Goal: Information Seeking & Learning: Learn about a topic

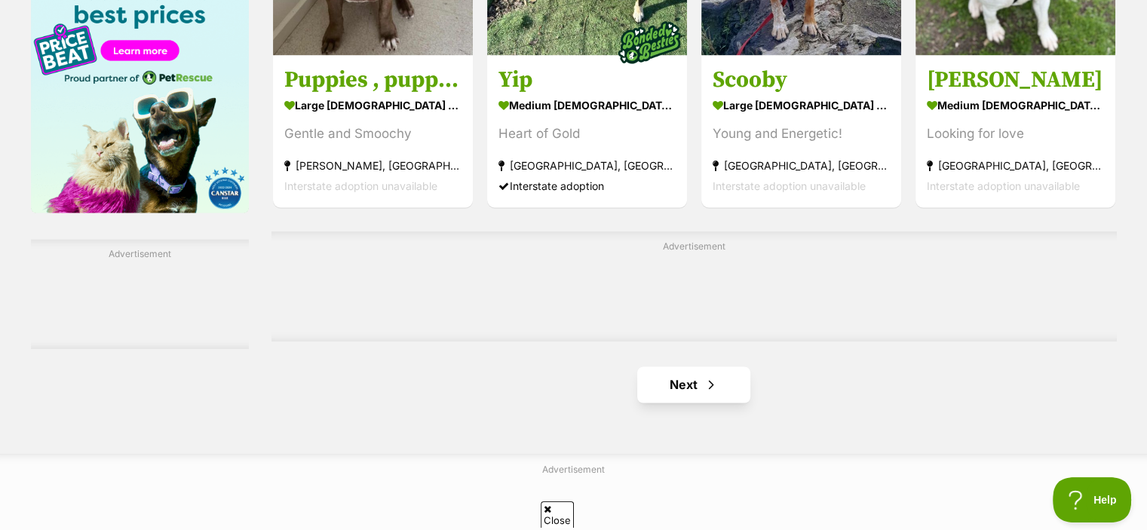
scroll to position [2409, 0]
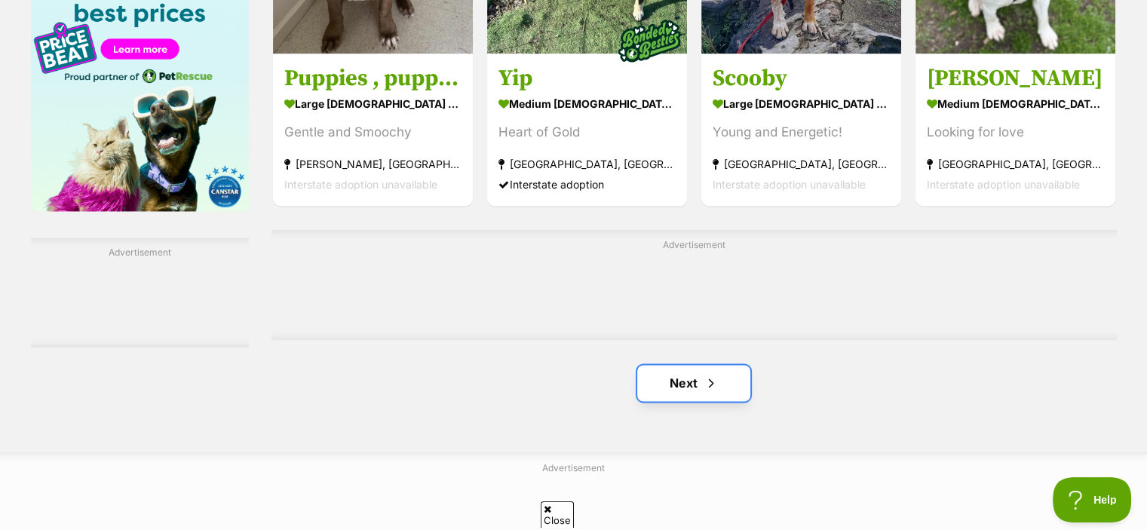
click at [665, 401] on link "Next" at bounding box center [693, 383] width 113 height 36
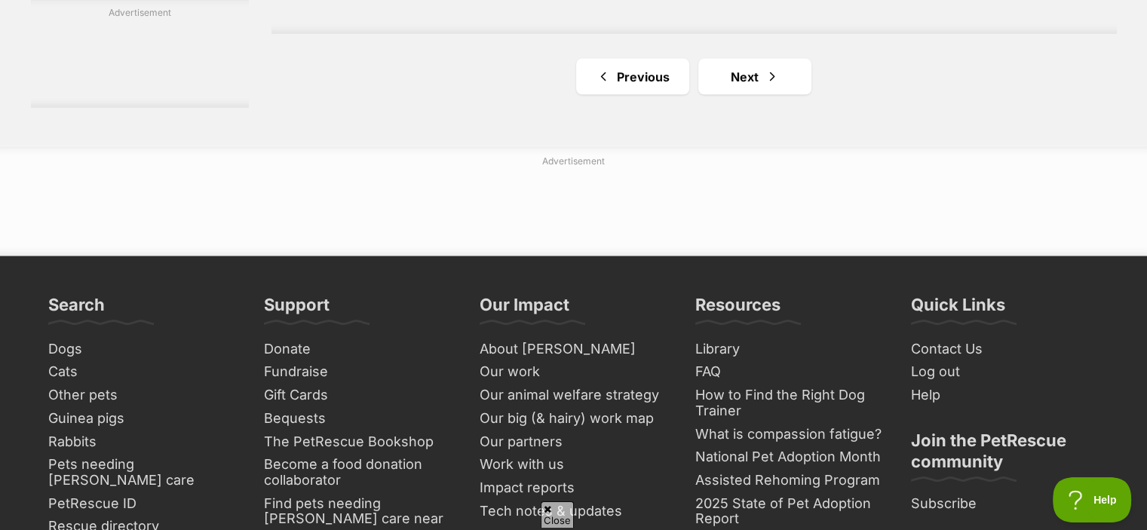
scroll to position [2963, 0]
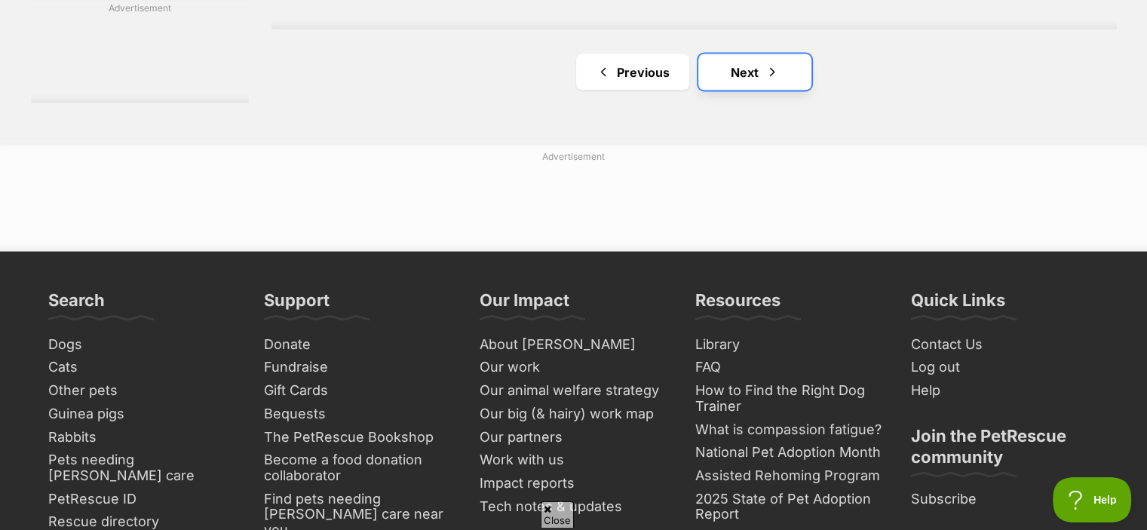
click at [732, 83] on link "Next" at bounding box center [755, 72] width 113 height 36
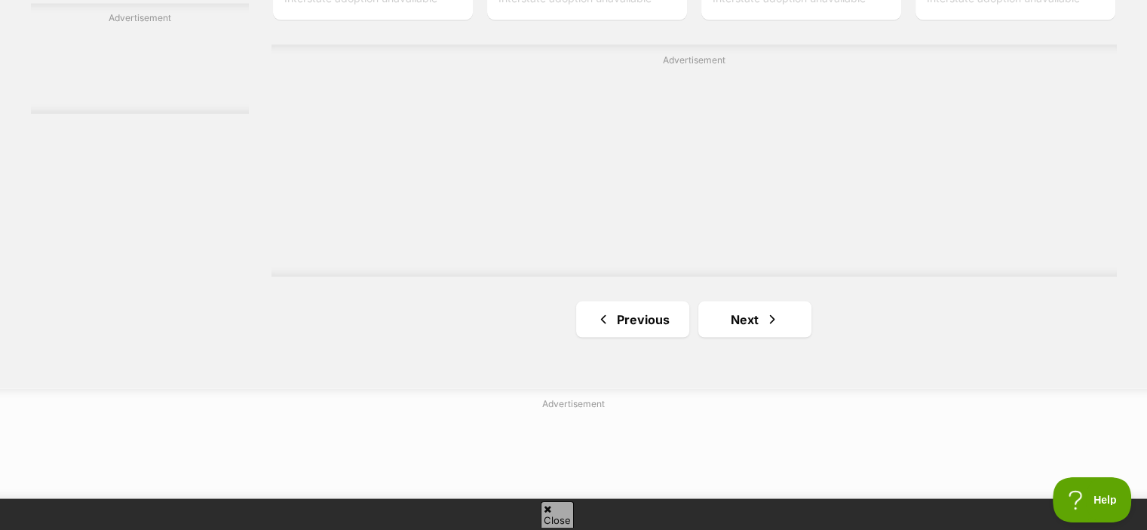
scroll to position [2812, 0]
click at [730, 326] on link "Next" at bounding box center [755, 319] width 113 height 36
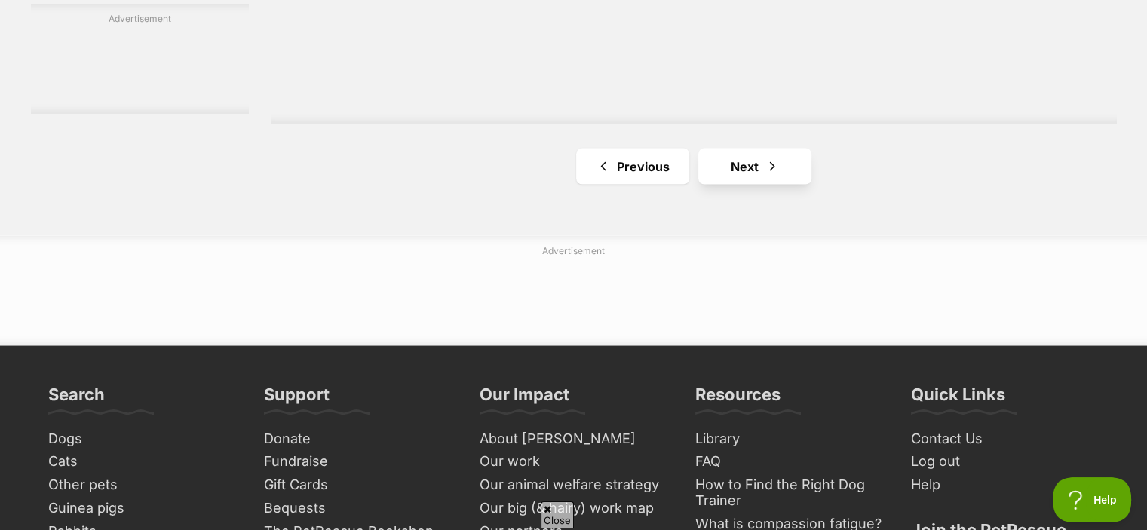
scroll to position [2865, 0]
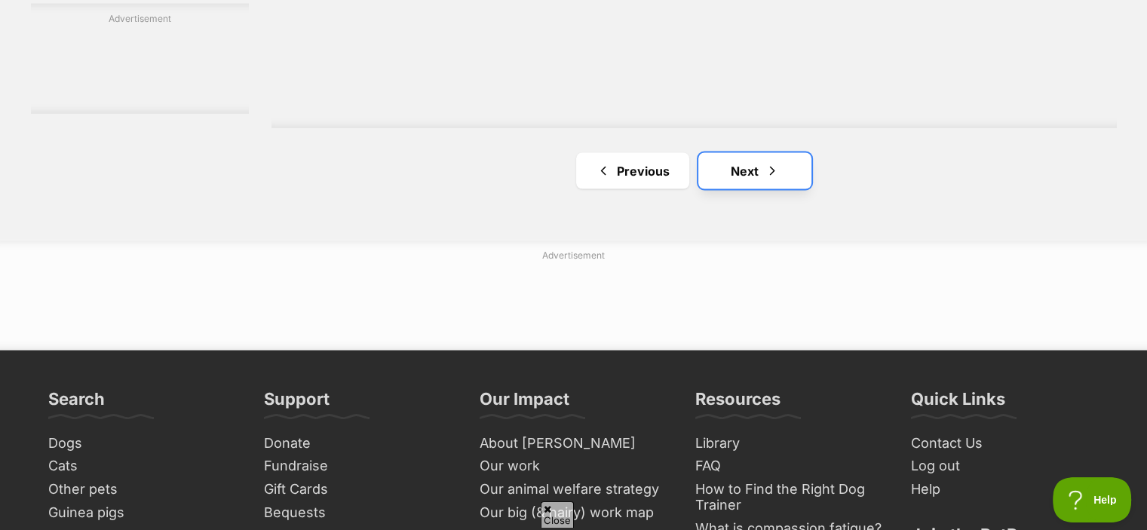
click at [750, 167] on link "Next" at bounding box center [755, 170] width 113 height 36
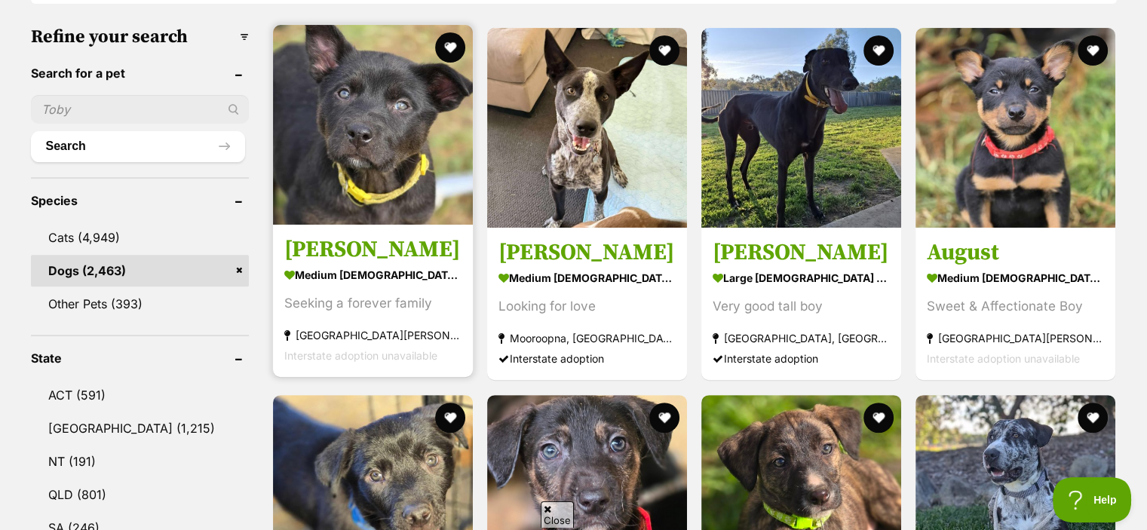
scroll to position [464, 0]
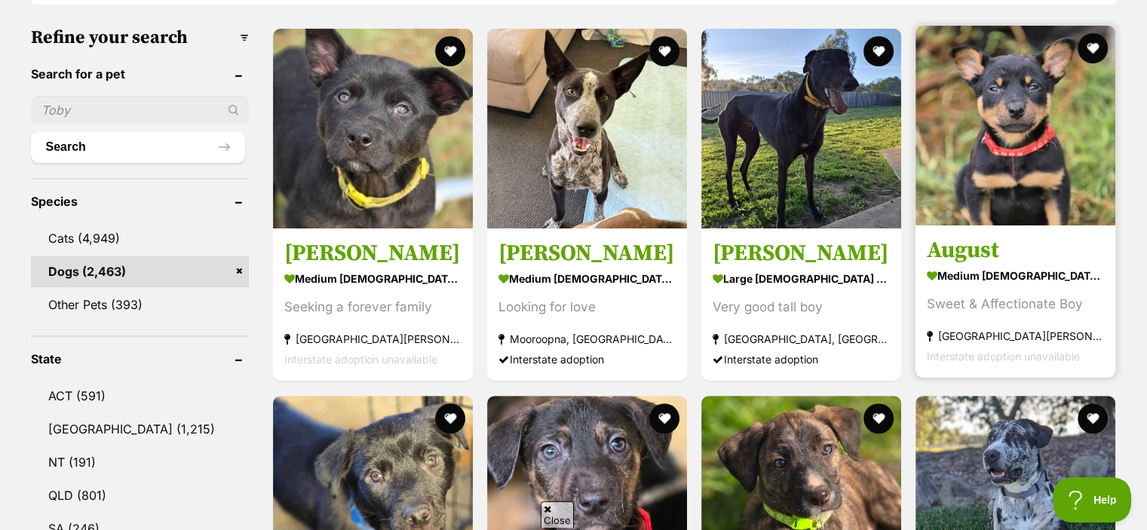
click at [1050, 153] on img at bounding box center [1016, 126] width 200 height 200
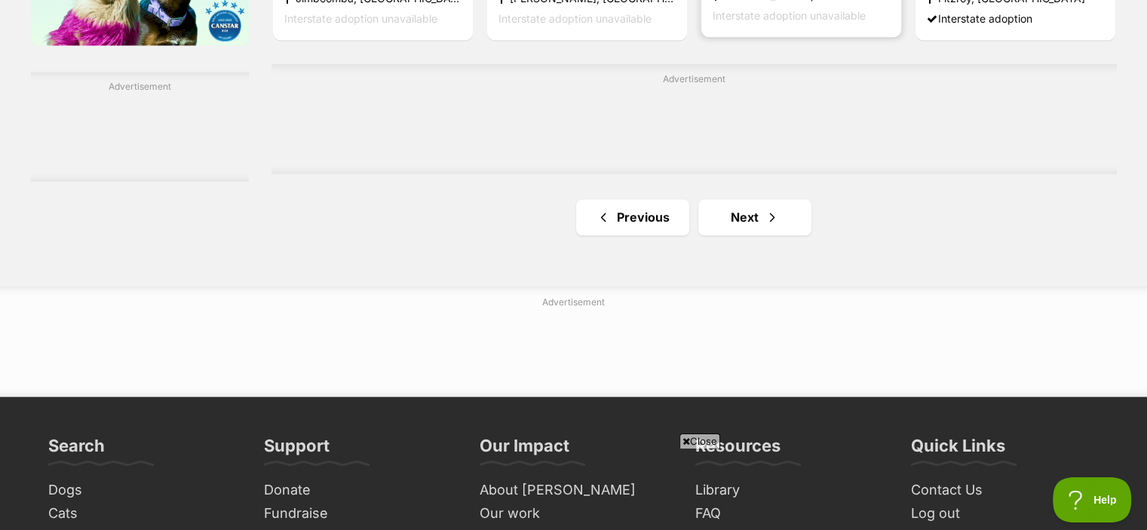
scroll to position [2580, 0]
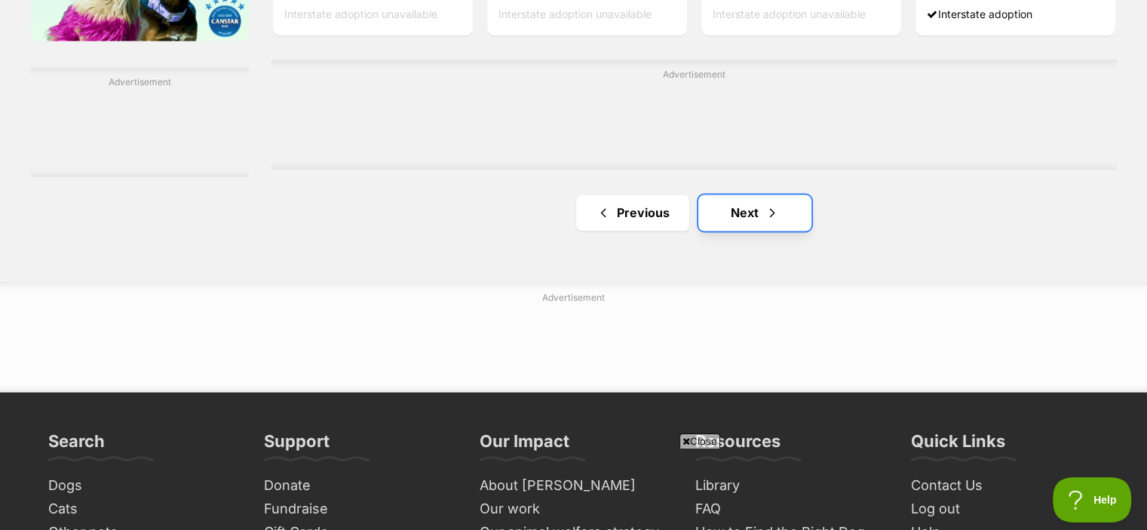
click at [772, 216] on span "Next page" at bounding box center [772, 213] width 15 height 18
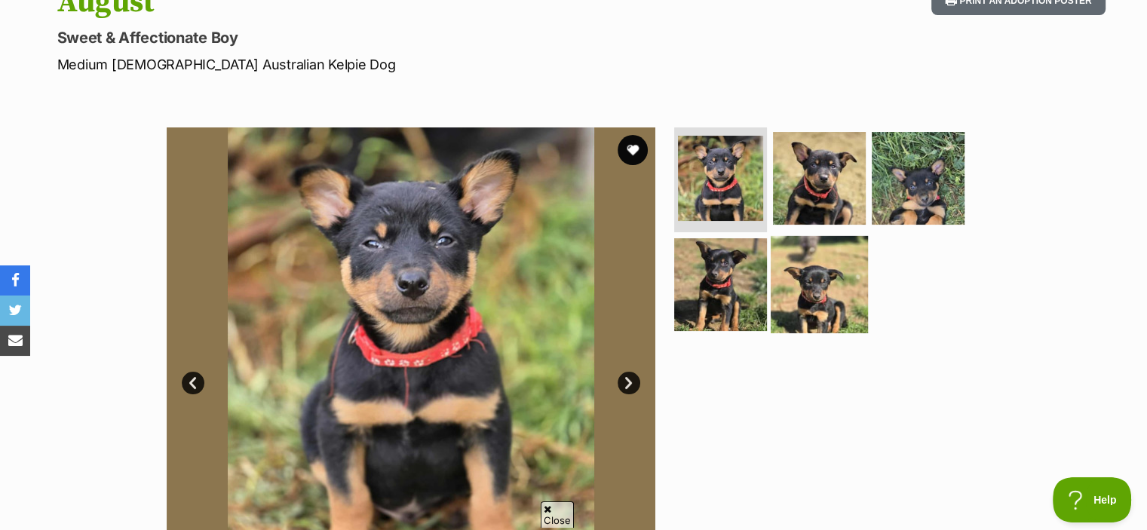
click at [818, 308] on img at bounding box center [819, 284] width 97 height 97
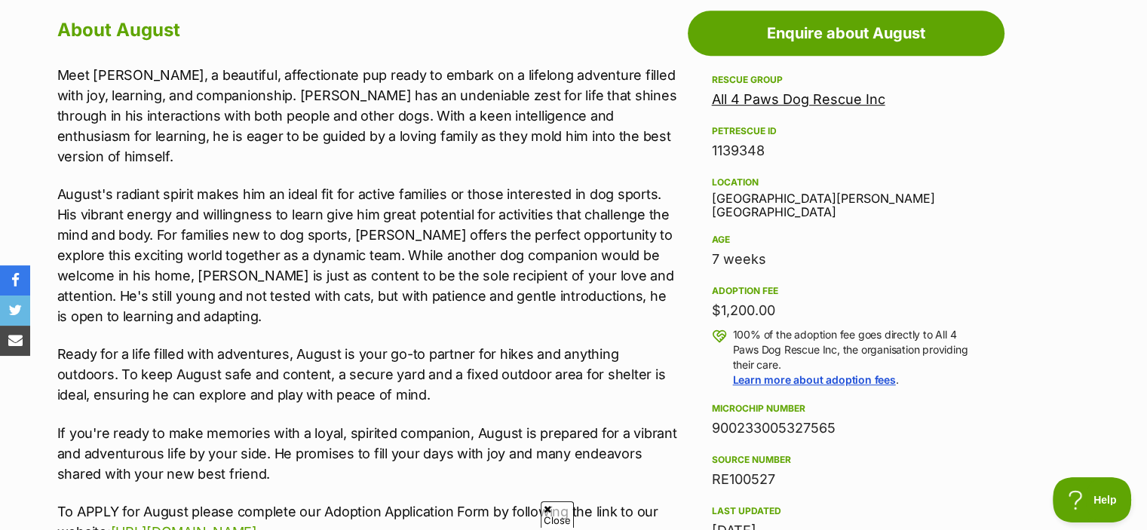
scroll to position [838, 0]
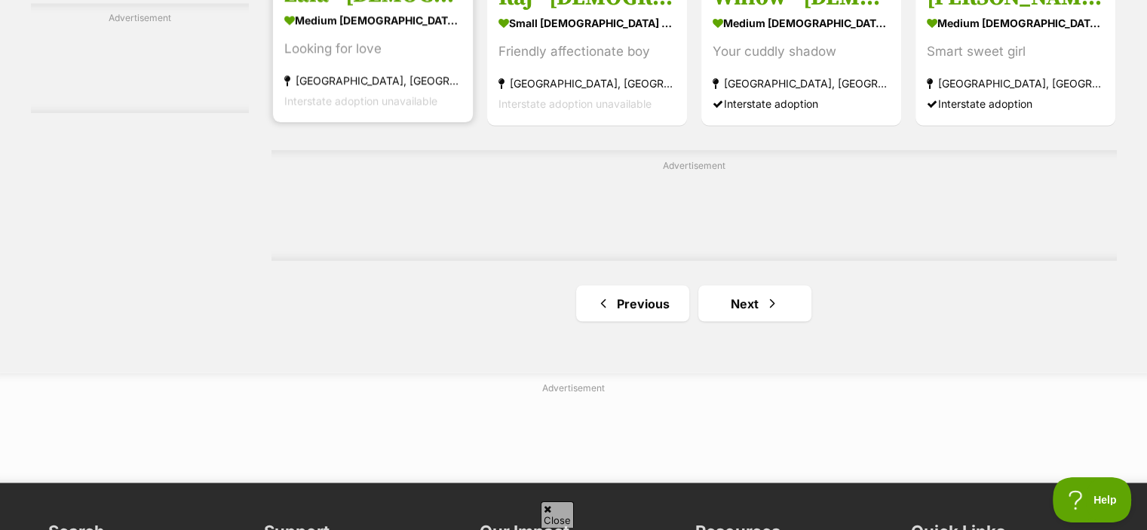
scroll to position [2734, 0]
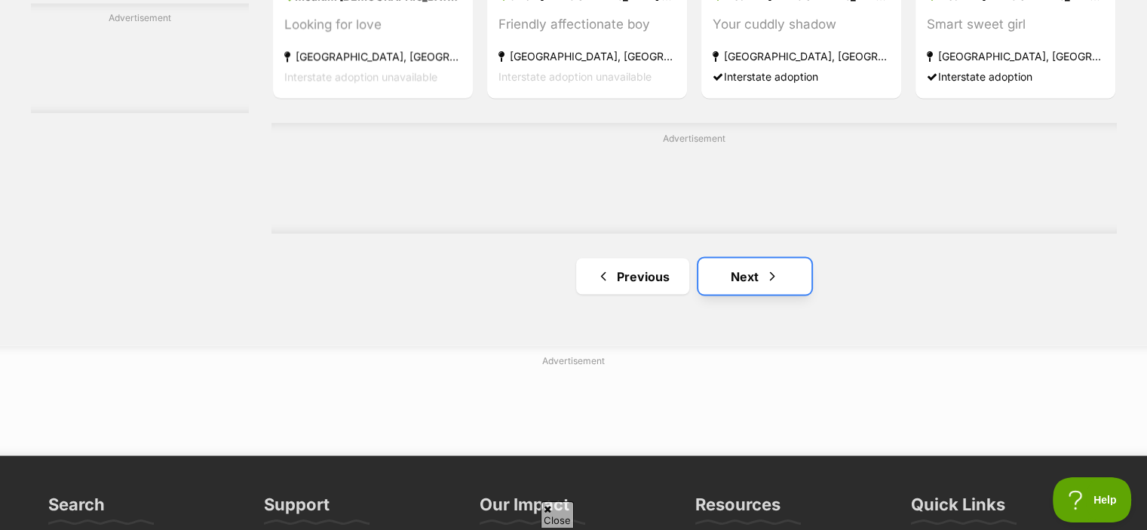
click at [775, 283] on span "Next page" at bounding box center [772, 276] width 15 height 18
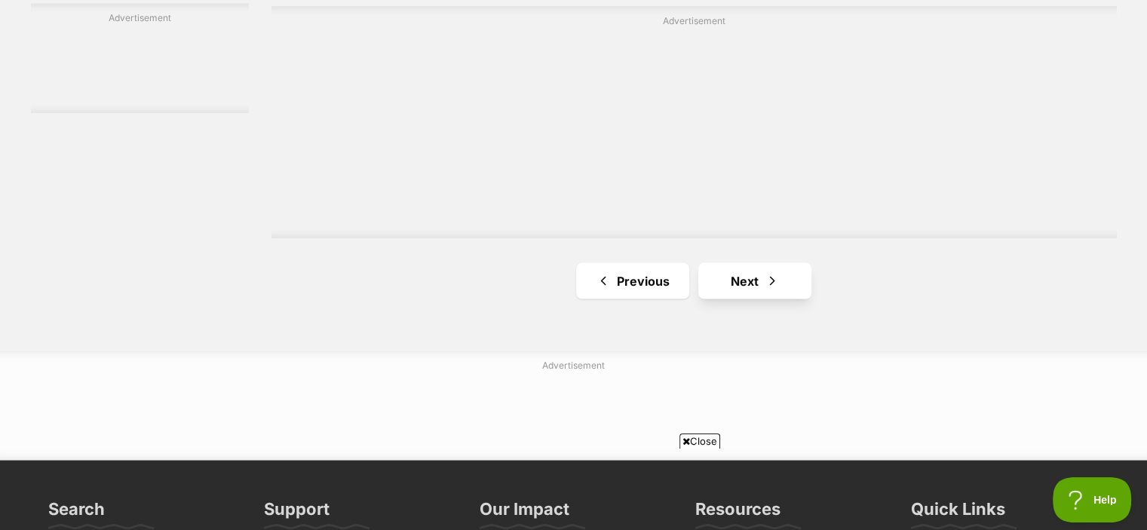
scroll to position [2758, 0]
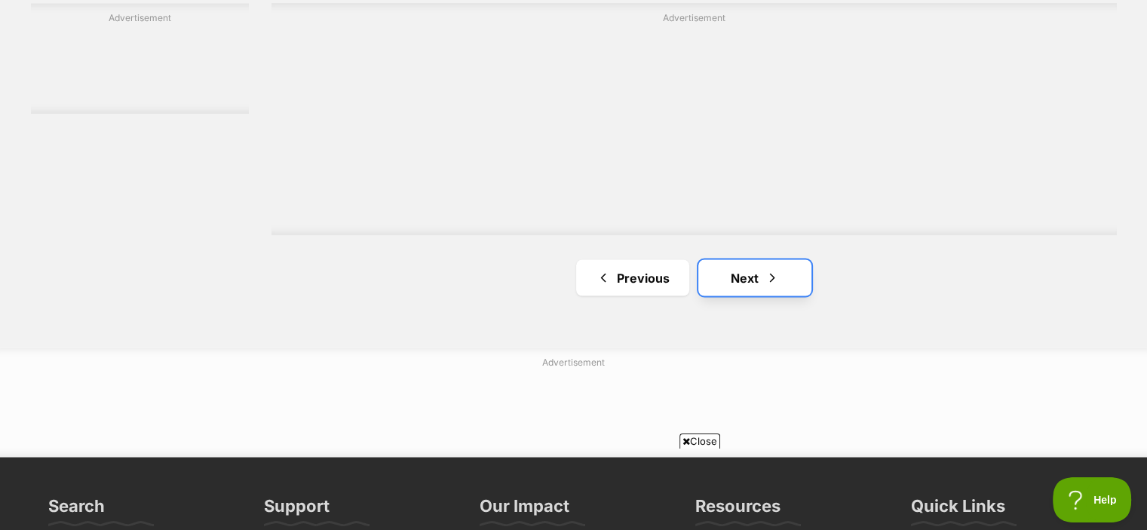
click at [748, 280] on link "Next" at bounding box center [755, 277] width 113 height 36
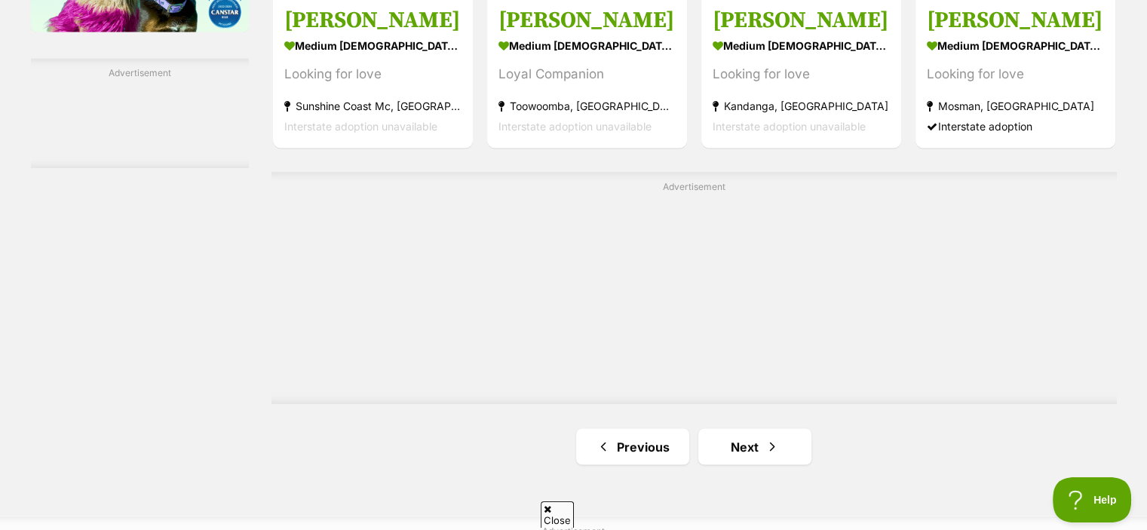
scroll to position [2715, 0]
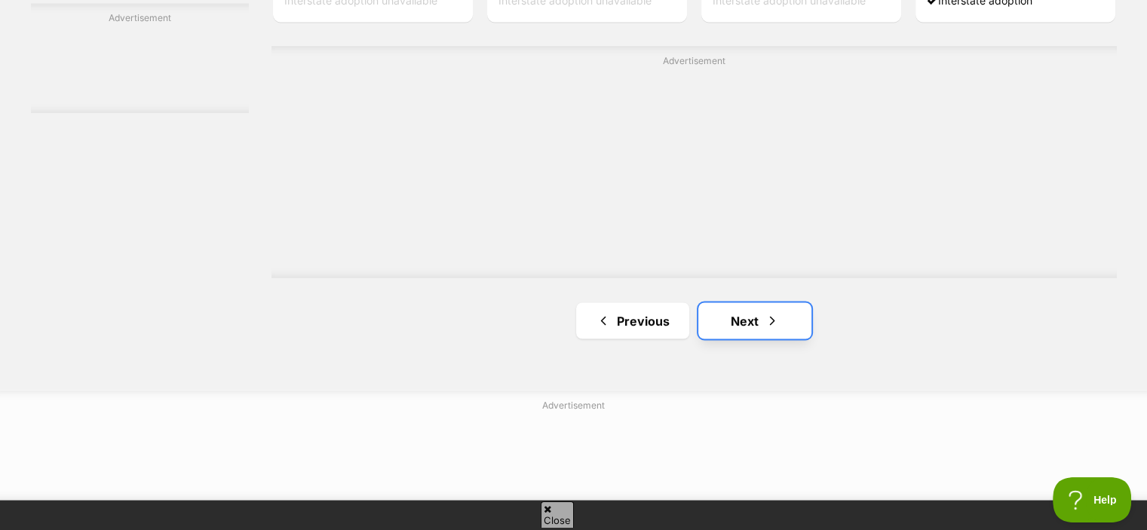
click at [742, 330] on link "Next" at bounding box center [755, 320] width 113 height 36
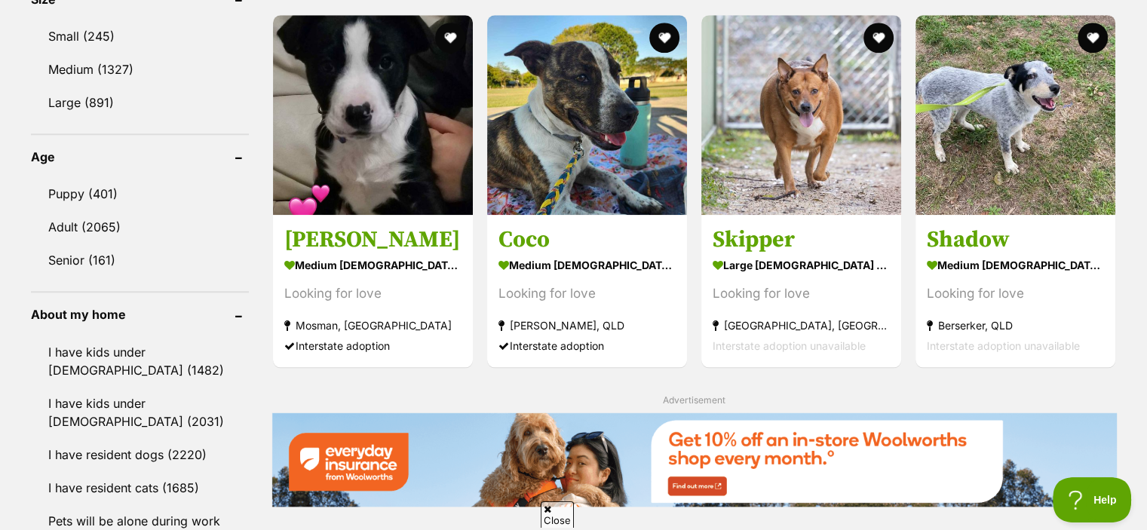
scroll to position [1451, 0]
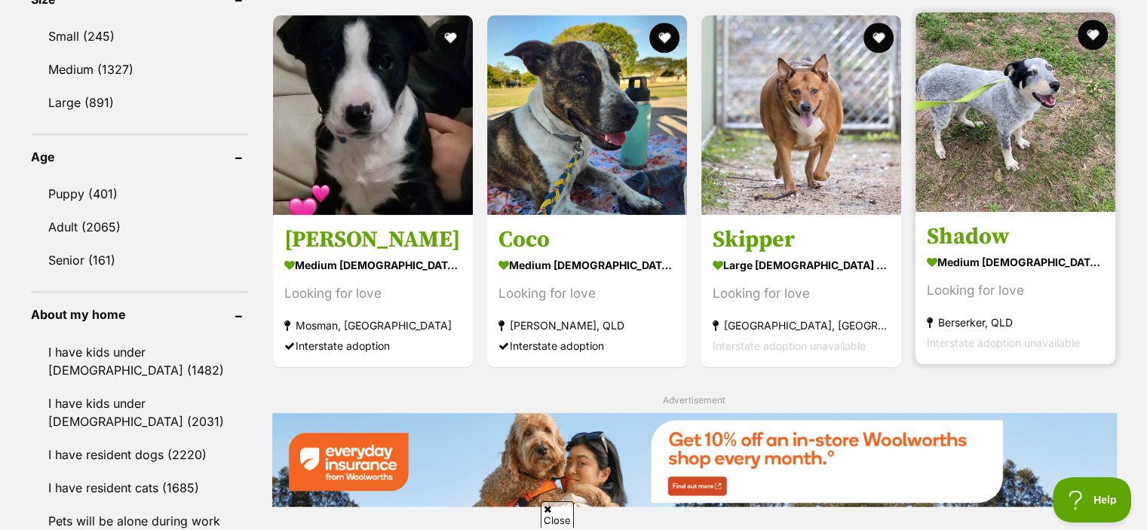
click at [990, 123] on img at bounding box center [1016, 112] width 200 height 200
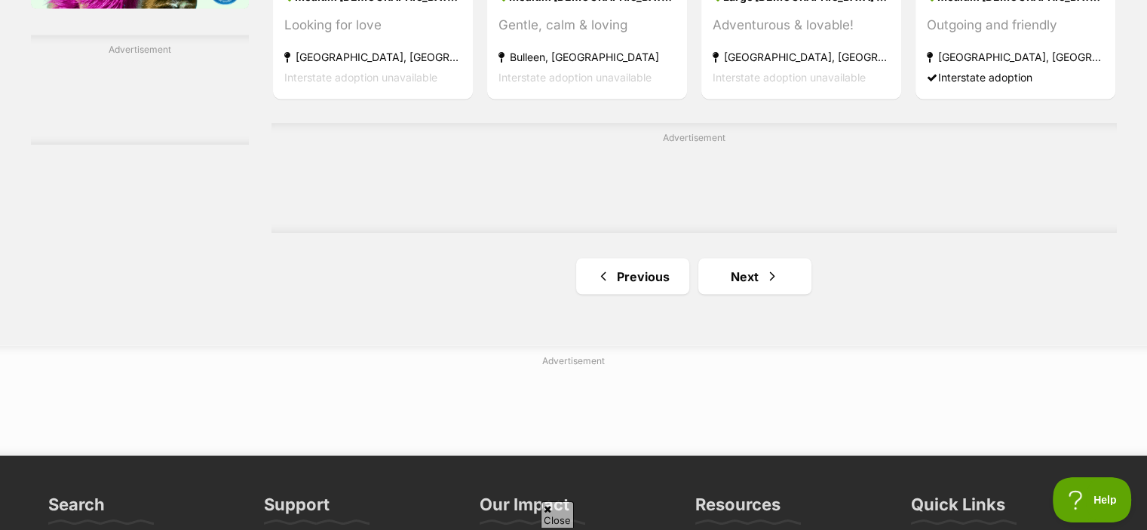
scroll to position [2613, 0]
click at [727, 293] on link "Next" at bounding box center [755, 275] width 113 height 36
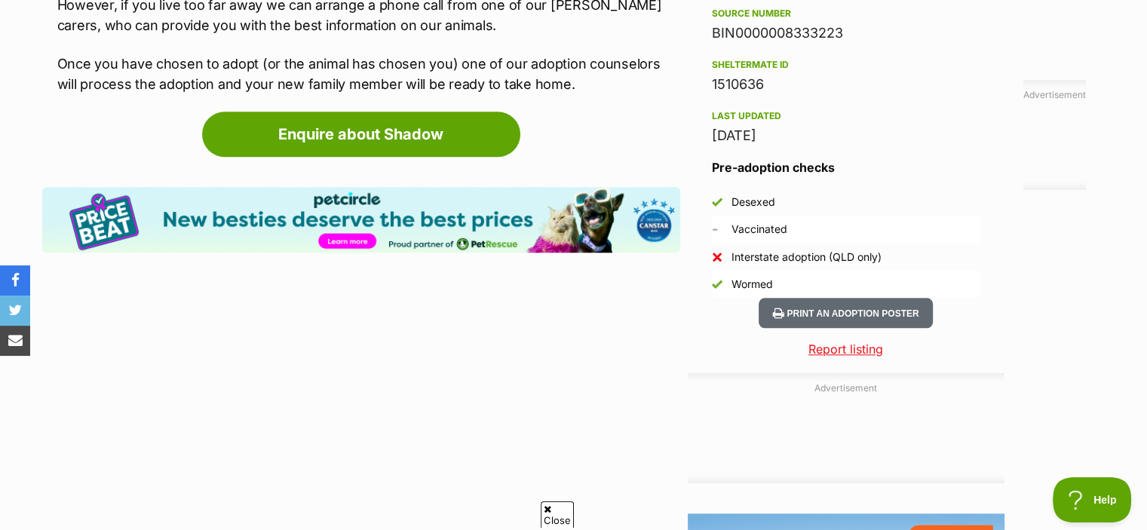
scroll to position [1373, 0]
drag, startPoint x: 729, startPoint y: 254, endPoint x: 655, endPoint y: 262, distance: 74.3
drag, startPoint x: 655, startPoint y: 262, endPoint x: 519, endPoint y: 337, distance: 155.3
drag, startPoint x: 519, startPoint y: 337, endPoint x: 364, endPoint y: 381, distance: 160.7
click at [364, 381] on article "Advertisement Adoption information I've been adopted! This pet is no longer ava…" at bounding box center [361, 135] width 638 height 1351
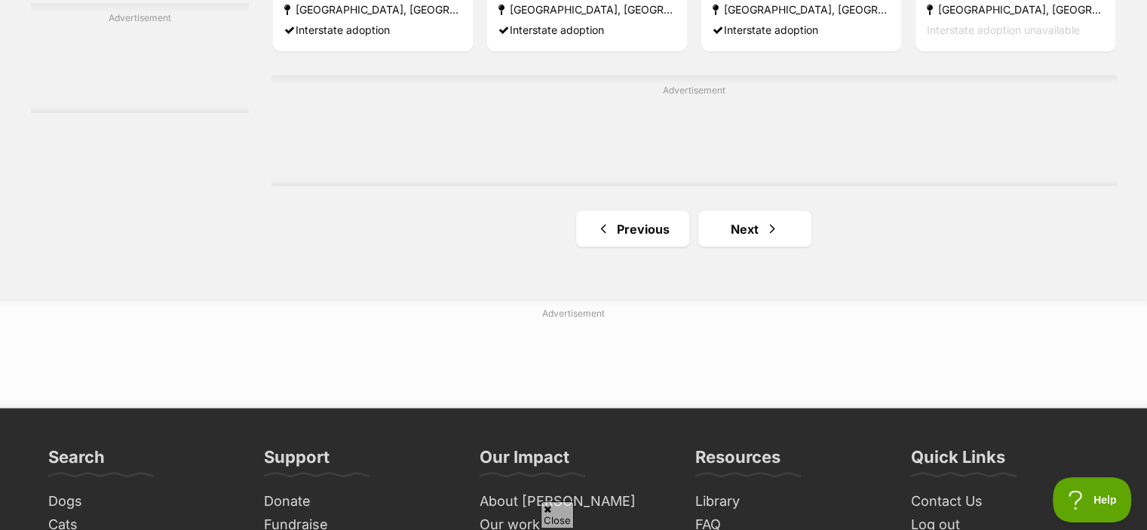
scroll to position [2696, 0]
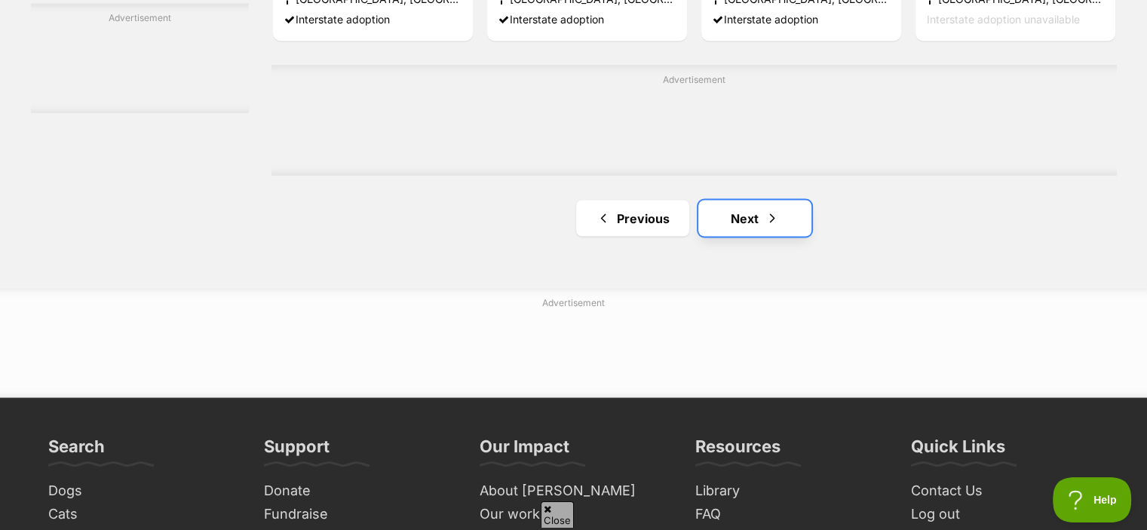
click at [779, 224] on link "Next" at bounding box center [755, 218] width 113 height 36
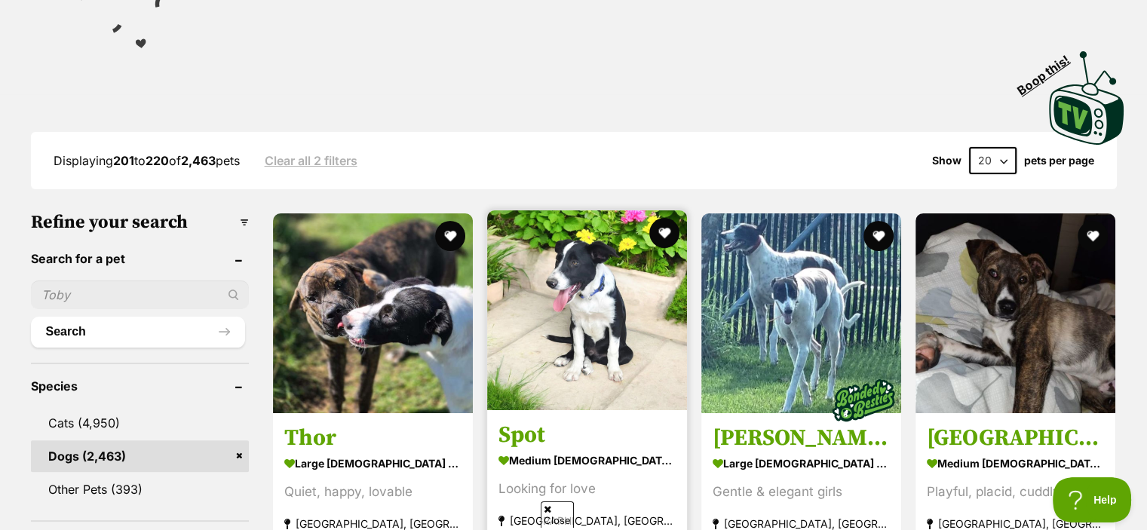
scroll to position [286, 0]
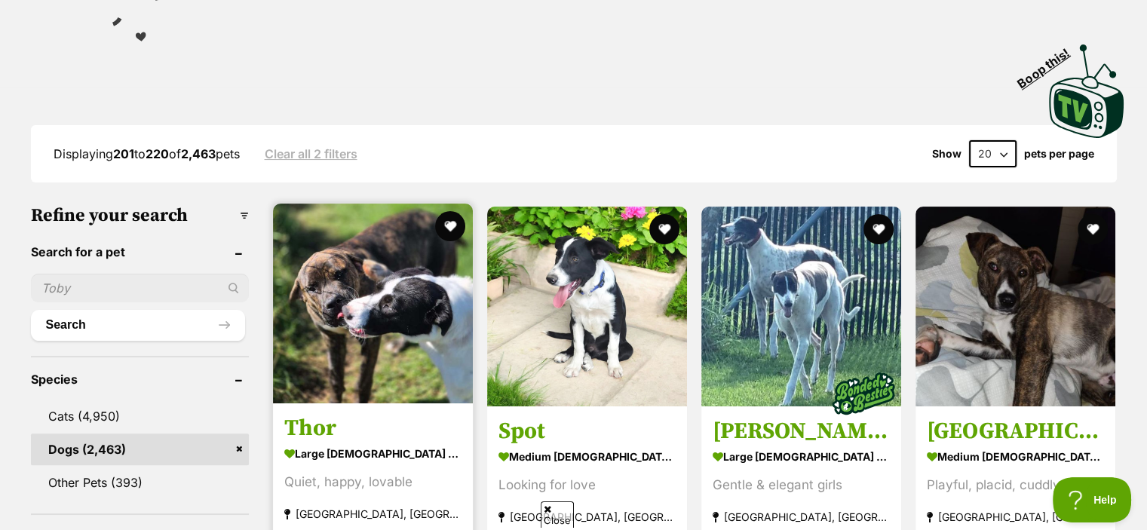
click at [279, 392] on img at bounding box center [373, 304] width 200 height 200
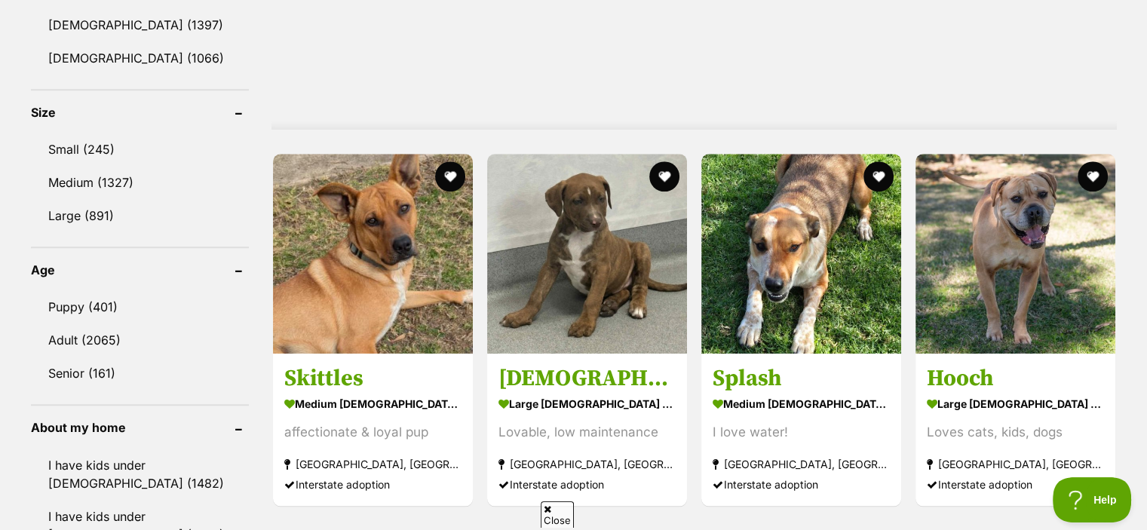
scroll to position [0, 0]
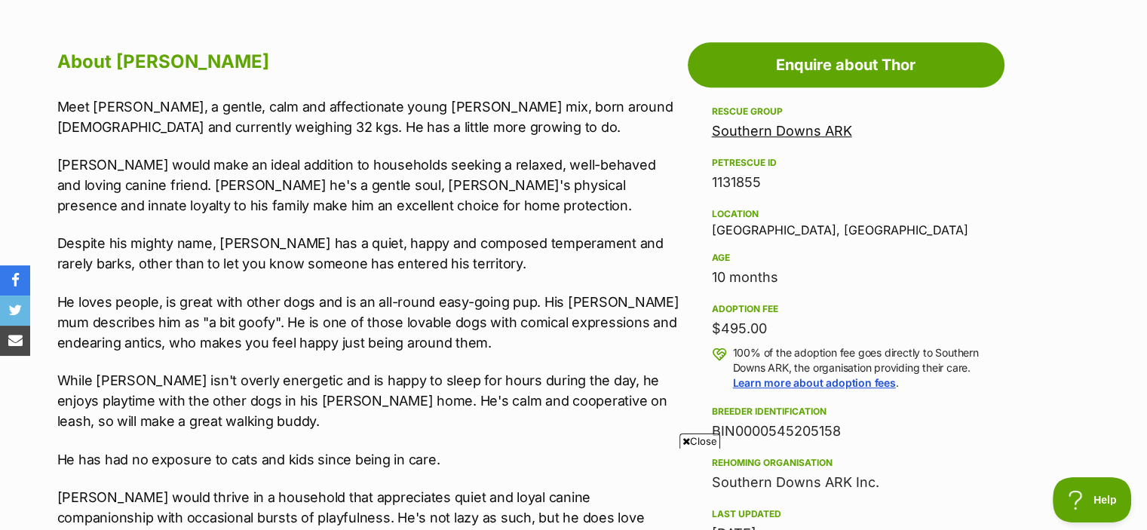
scroll to position [808, 0]
